Goal: Communication & Community: Answer question/provide support

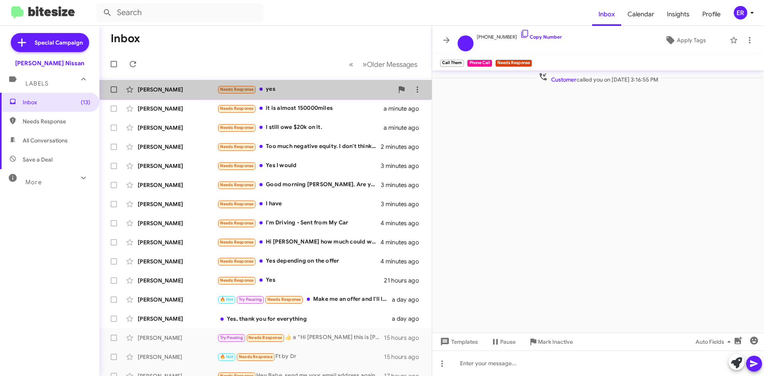
click at [301, 80] on span "Tim Gonzalez Needs Response yes a minute ago" at bounding box center [265, 89] width 332 height 19
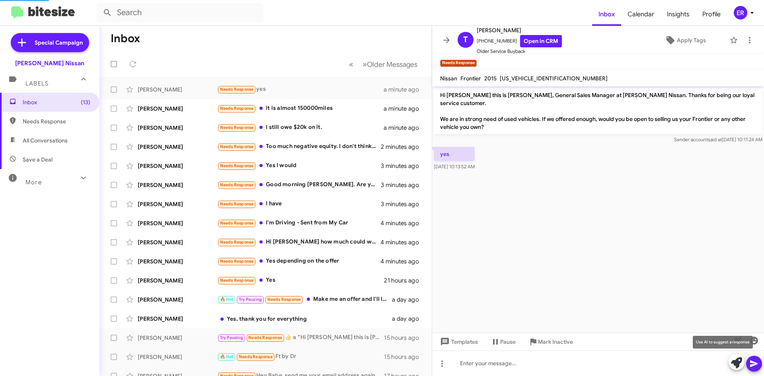
click at [733, 364] on icon at bounding box center [736, 362] width 11 height 11
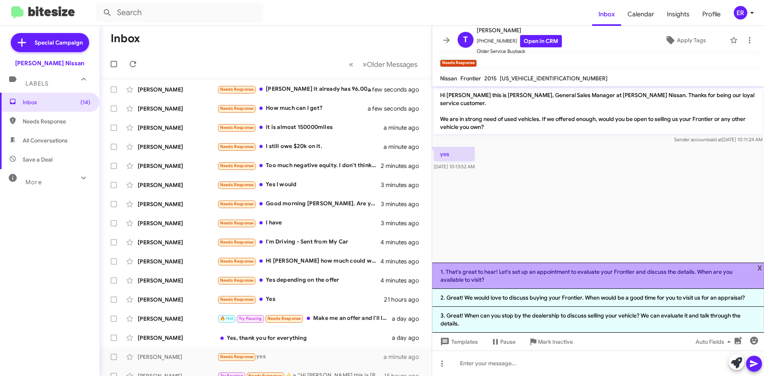
click at [547, 284] on li "1. That's great to hear! Let's set up an appointment to evaluate your Frontier …" at bounding box center [598, 276] width 332 height 26
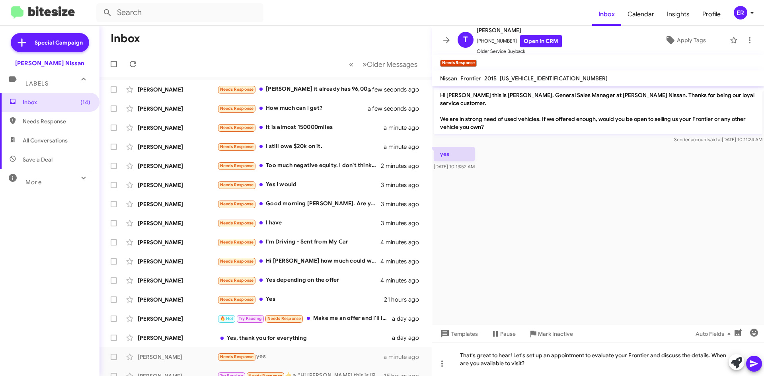
click at [759, 364] on button at bounding box center [754, 364] width 16 height 16
